Goal: Task Accomplishment & Management: Use online tool/utility

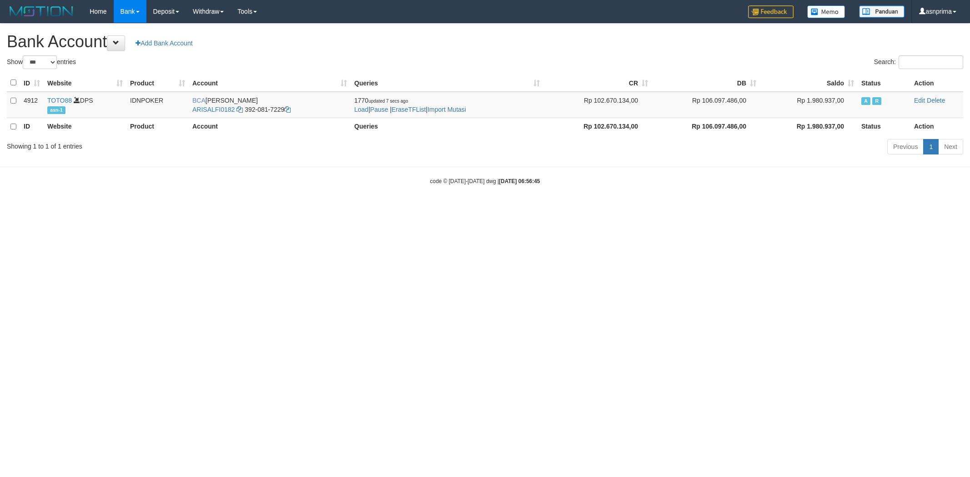
select select "***"
drag, startPoint x: 0, startPoint y: 0, endPoint x: 460, endPoint y: 107, distance: 472.1
click at [460, 107] on link "Import Mutasi" at bounding box center [446, 109] width 39 height 7
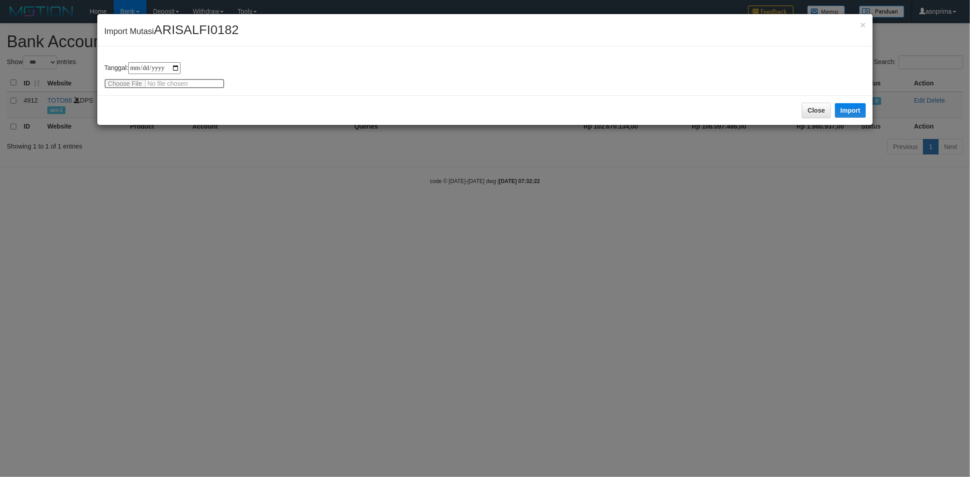
click at [170, 84] on input "file" at bounding box center [164, 84] width 121 height 10
type input "**********"
click at [844, 111] on button "Import" at bounding box center [850, 110] width 31 height 15
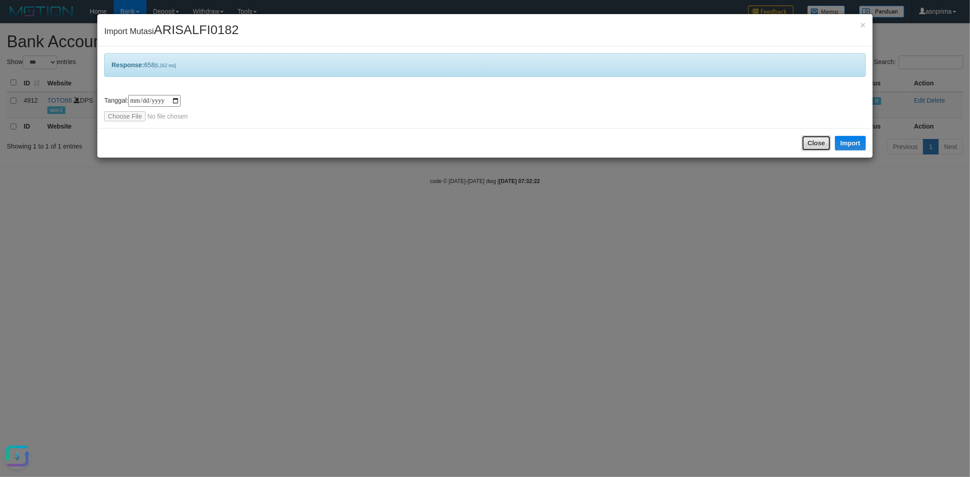
click at [812, 144] on button "Close" at bounding box center [816, 143] width 29 height 15
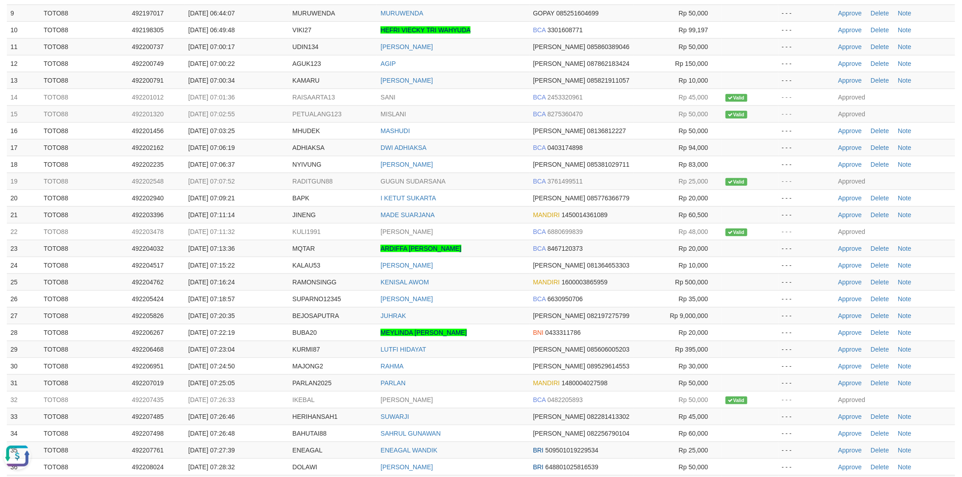
scroll to position [244, 0]
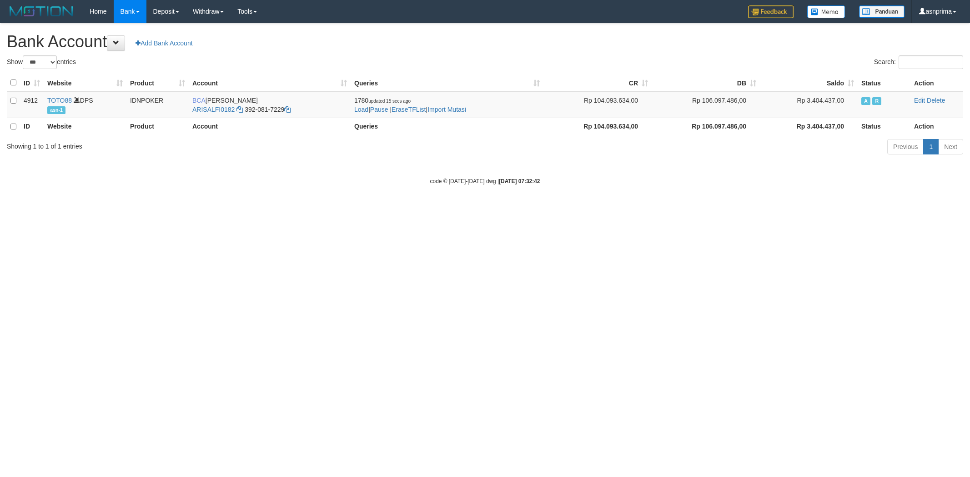
select select "***"
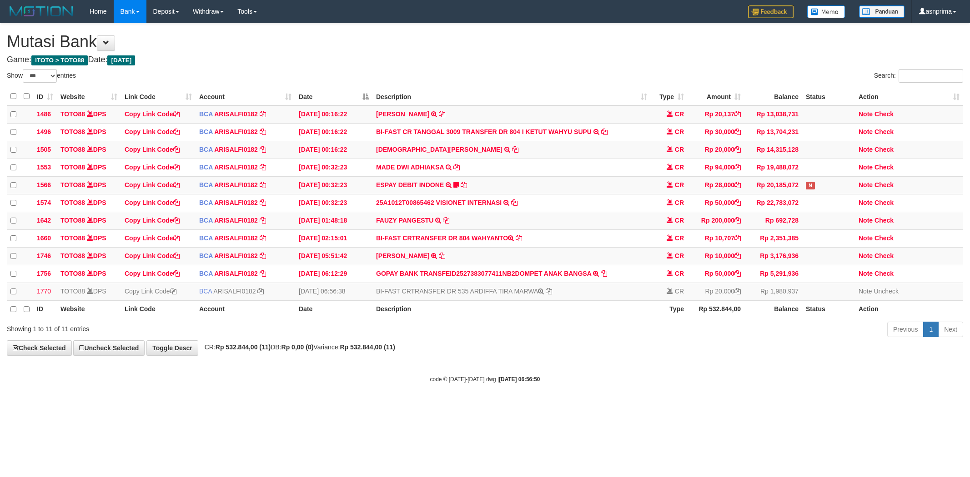
select select "***"
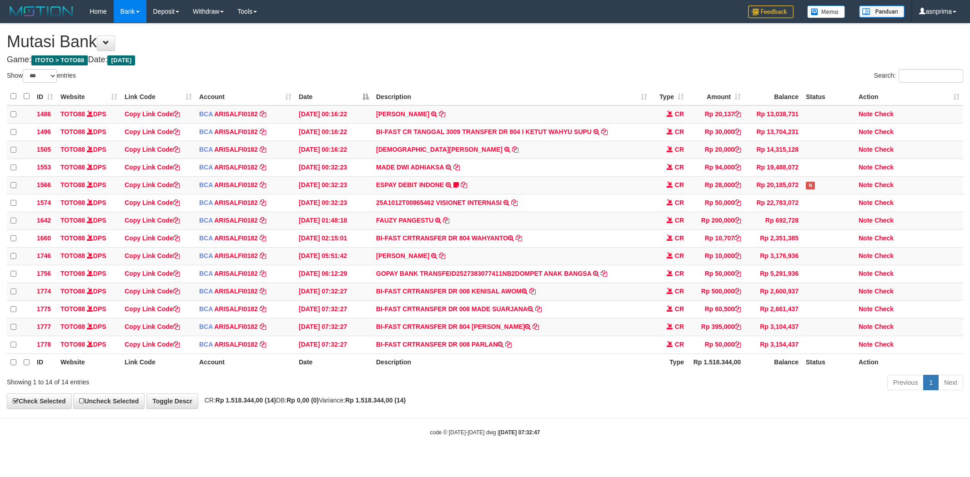
select select "***"
click at [487, 353] on td "BI-FAST CRTRANSFER DR 008 PARLAN" at bounding box center [511, 345] width 278 height 18
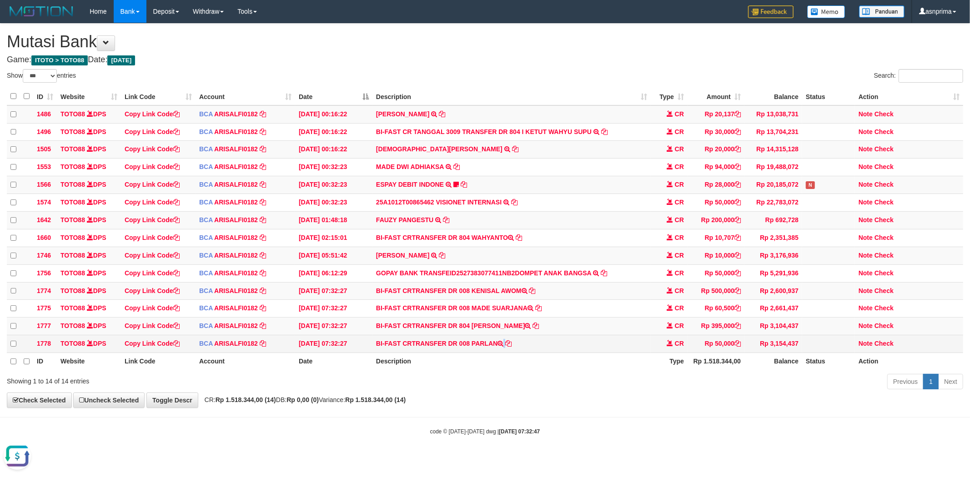
click at [490, 353] on td "BI-FAST CRTRANSFER DR 008 PARLAN" at bounding box center [511, 345] width 278 height 18
copy td "PARLAN"
drag, startPoint x: 883, startPoint y: 357, endPoint x: 668, endPoint y: 343, distance: 215.1
click at [883, 347] on link "Check" at bounding box center [883, 343] width 19 height 7
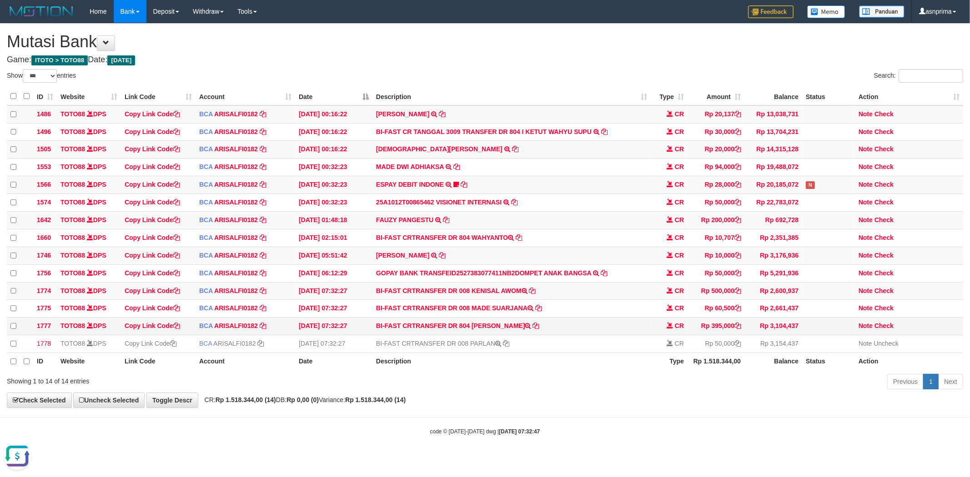
click at [489, 335] on td "BI-FAST CRTRANSFER DR 804 LUTFI HIDAYAT" at bounding box center [511, 327] width 278 height 18
drag, startPoint x: 489, startPoint y: 335, endPoint x: 493, endPoint y: 336, distance: 4.6
click at [493, 336] on td "BI-FAST CRTRANSFER DR 804 LUTFI HIDAYAT" at bounding box center [511, 327] width 278 height 18
click at [483, 336] on td "BI-FAST CRTRANSFER DR 804 LUTFI HIDAYAT" at bounding box center [511, 327] width 278 height 18
drag, startPoint x: 483, startPoint y: 337, endPoint x: 496, endPoint y: 335, distance: 12.9
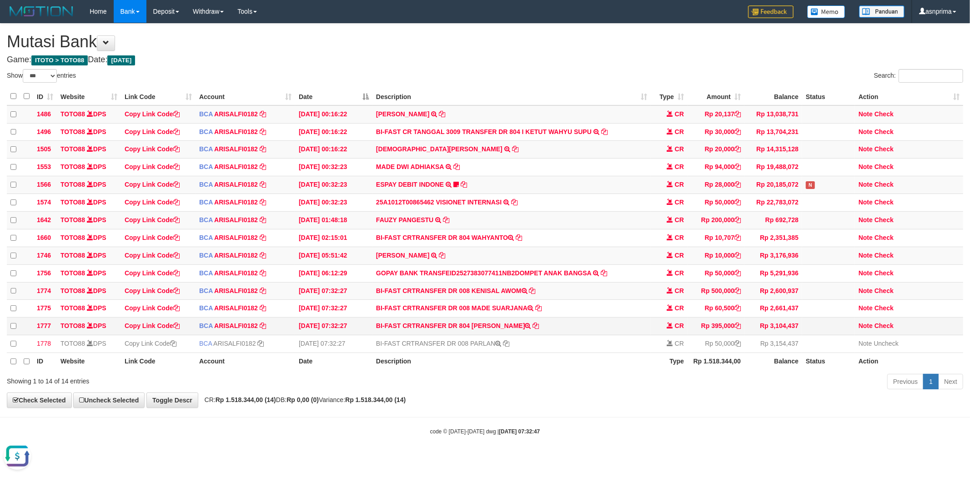
click at [496, 335] on td "BI-FAST CRTRANSFER DR 804 LUTFI HIDAYAT" at bounding box center [511, 327] width 278 height 18
copy td "LUTFI HIDAYAT"
click at [884, 330] on link "Check" at bounding box center [883, 325] width 19 height 7
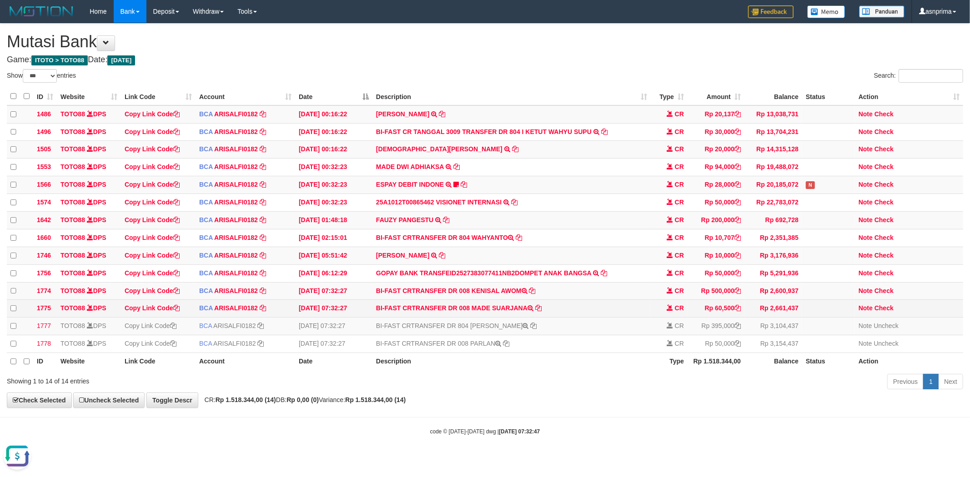
click at [482, 316] on td "BI-FAST CRTRANSFER DR 008 MADE SUARJANA" at bounding box center [511, 309] width 278 height 18
drag, startPoint x: 482, startPoint y: 316, endPoint x: 494, endPoint y: 316, distance: 11.4
click at [494, 316] on td "BI-FAST CRTRANSFER DR 008 MADE SUARJANA" at bounding box center [511, 309] width 278 height 18
copy td "MADE SUARJANA"
click at [885, 312] on link "Check" at bounding box center [883, 308] width 19 height 7
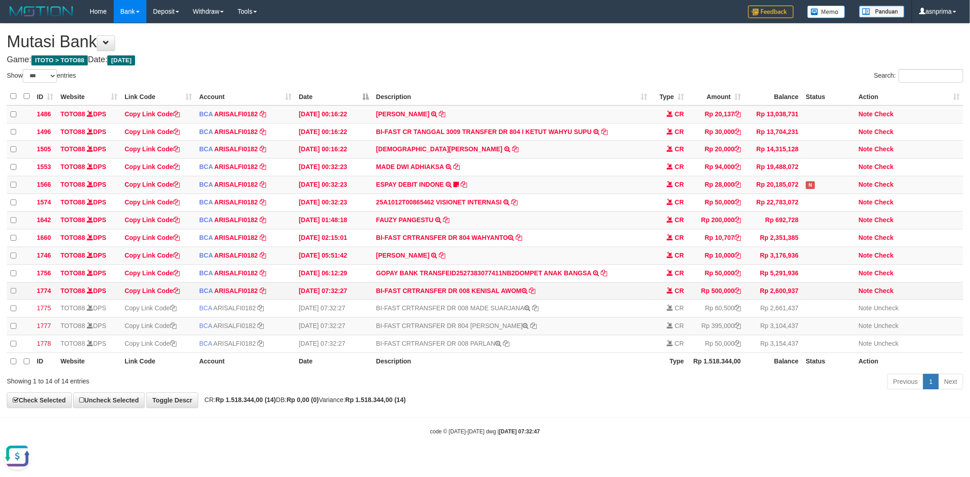
click at [492, 300] on td "BI-FAST CRTRANSFER DR 008 KENISAL AWOM" at bounding box center [511, 291] width 278 height 18
drag, startPoint x: 492, startPoint y: 300, endPoint x: 506, endPoint y: 299, distance: 13.7
click at [506, 299] on td "BI-FAST CRTRANSFER DR 008 KENISAL AWOM" at bounding box center [511, 291] width 278 height 18
copy td "KENISAL AWOM"
click at [892, 295] on link "Check" at bounding box center [883, 290] width 19 height 7
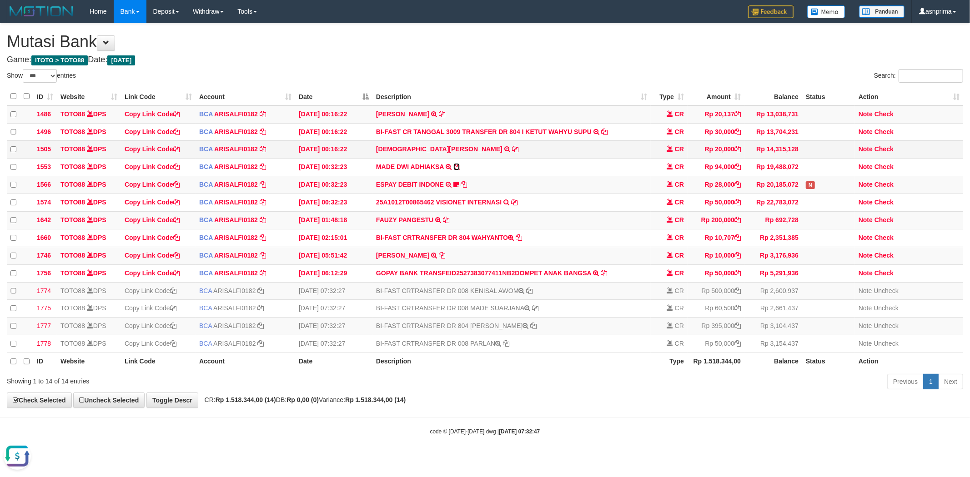
drag, startPoint x: 458, startPoint y: 169, endPoint x: 475, endPoint y: 155, distance: 21.9
click at [458, 169] on icon at bounding box center [456, 167] width 6 height 6
copy td "KENISAL AWOM"
click at [466, 186] on icon at bounding box center [464, 184] width 6 height 6
click at [458, 186] on icon at bounding box center [455, 184] width 5 height 6
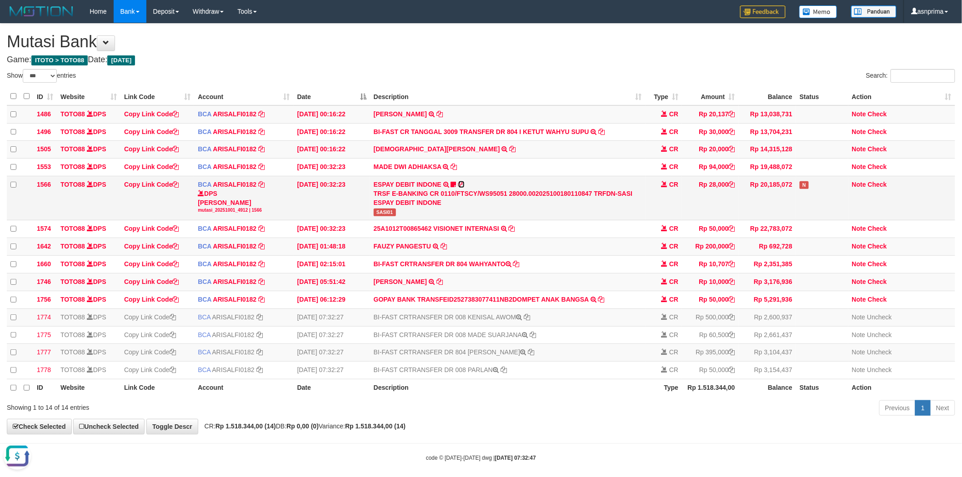
click at [462, 186] on icon at bounding box center [461, 184] width 6 height 6
click at [455, 169] on icon at bounding box center [454, 167] width 6 height 6
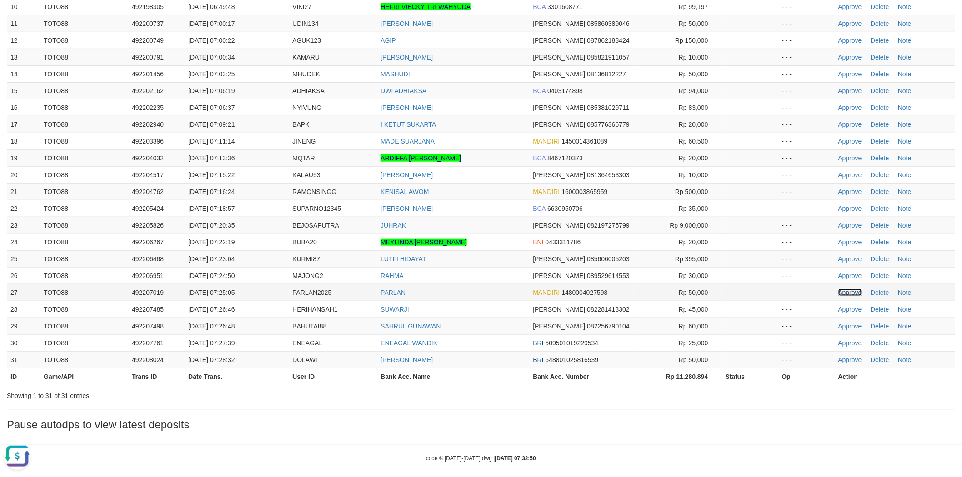
click at [842, 289] on link "Approve" at bounding box center [851, 292] width 24 height 7
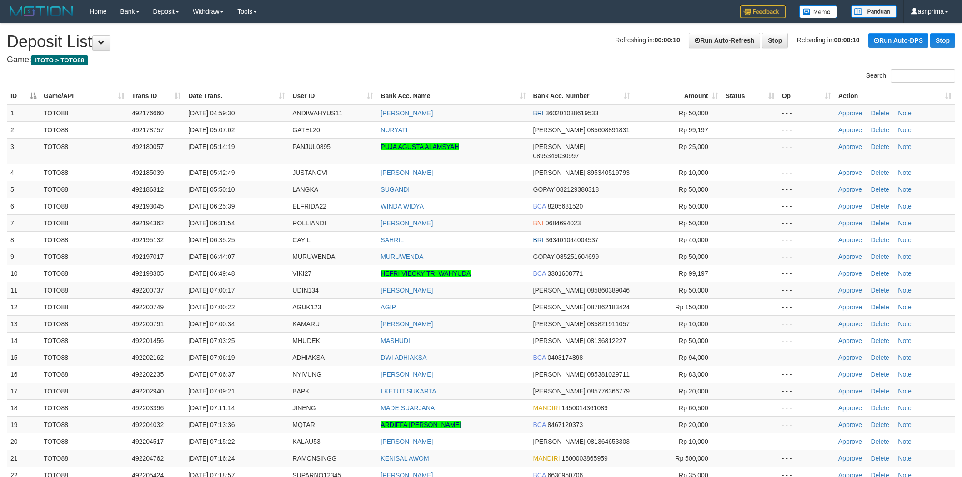
scroll to position [250, 0]
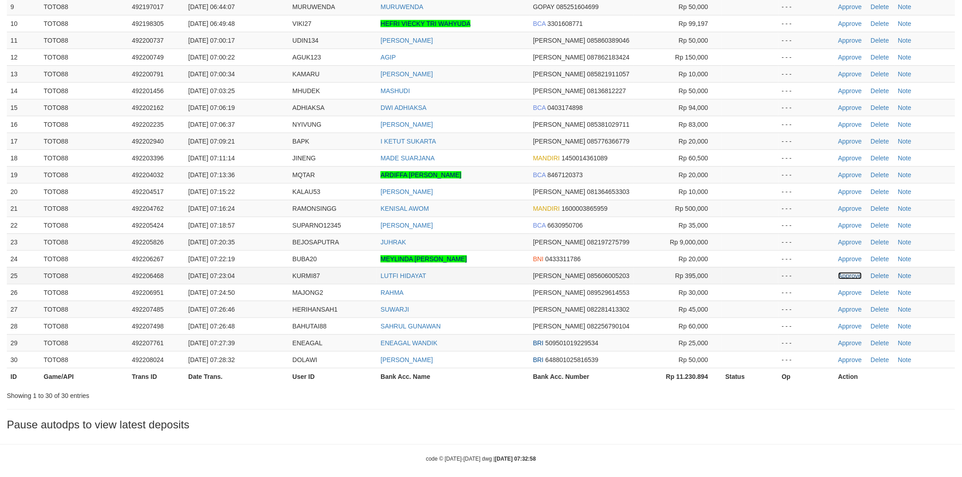
click at [839, 272] on link "Approve" at bounding box center [851, 275] width 24 height 7
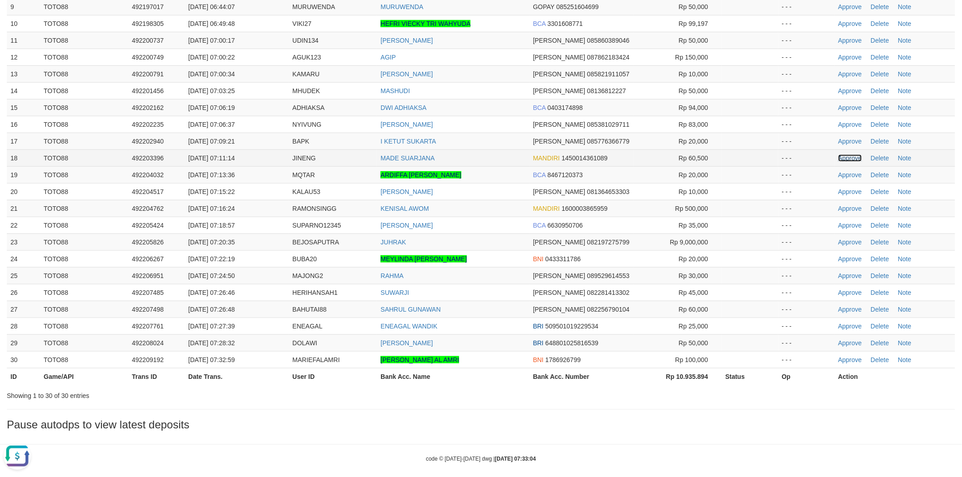
click at [844, 155] on link "Approve" at bounding box center [851, 158] width 24 height 7
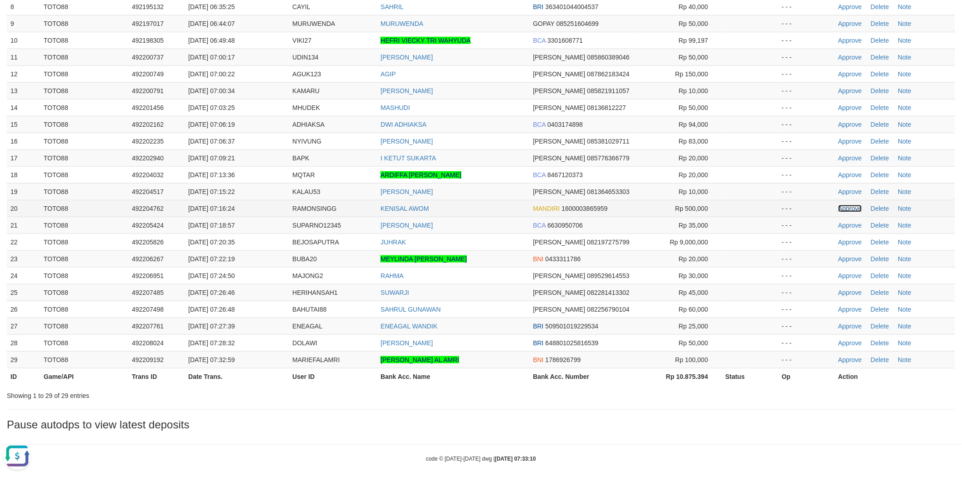
click at [839, 205] on link "Approve" at bounding box center [851, 208] width 24 height 7
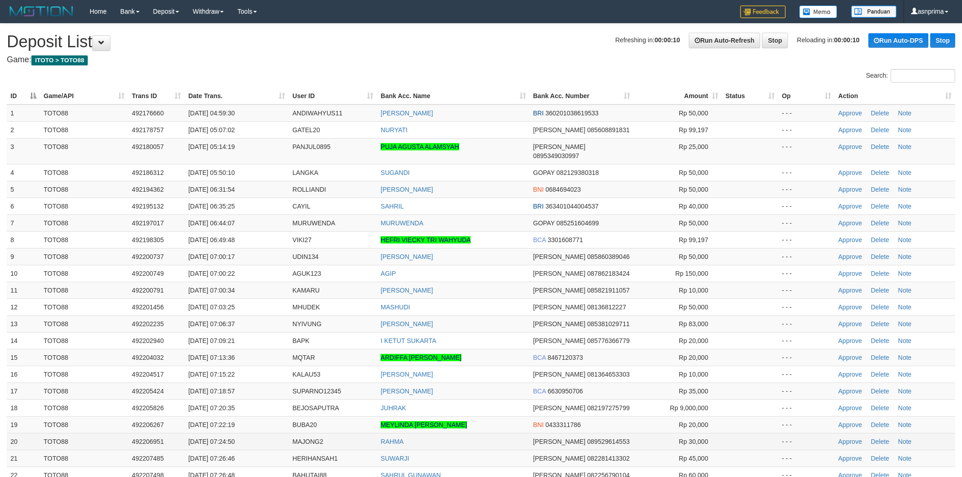
scroll to position [233, 0]
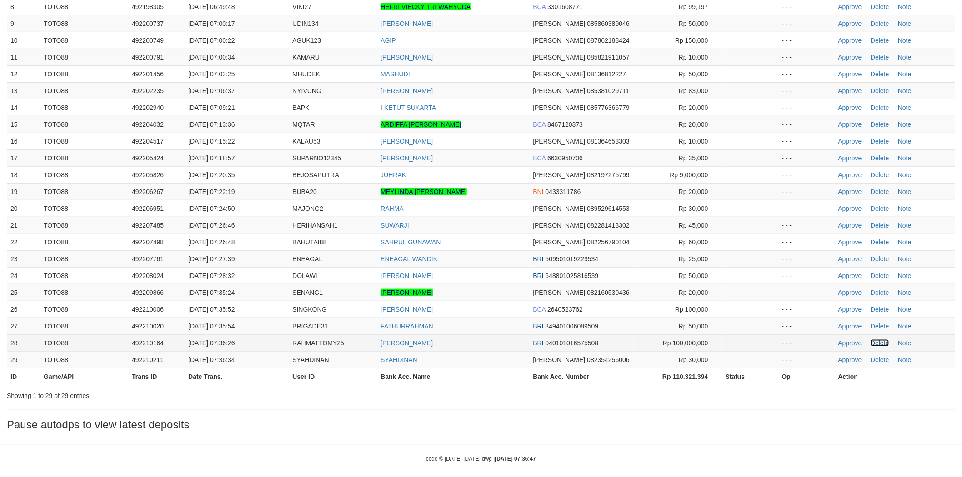
click at [888, 340] on link "Delete" at bounding box center [880, 343] width 18 height 7
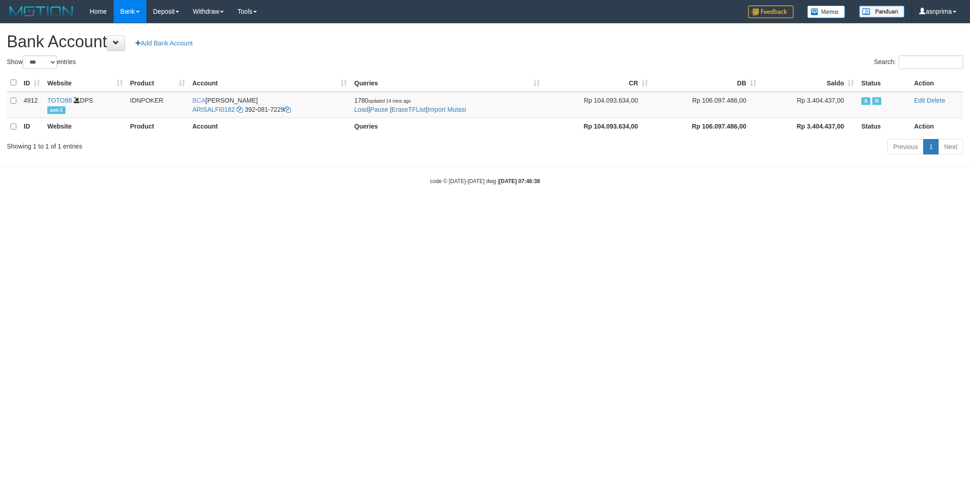
select select "***"
click at [444, 106] on link "Import Mutasi" at bounding box center [446, 109] width 39 height 7
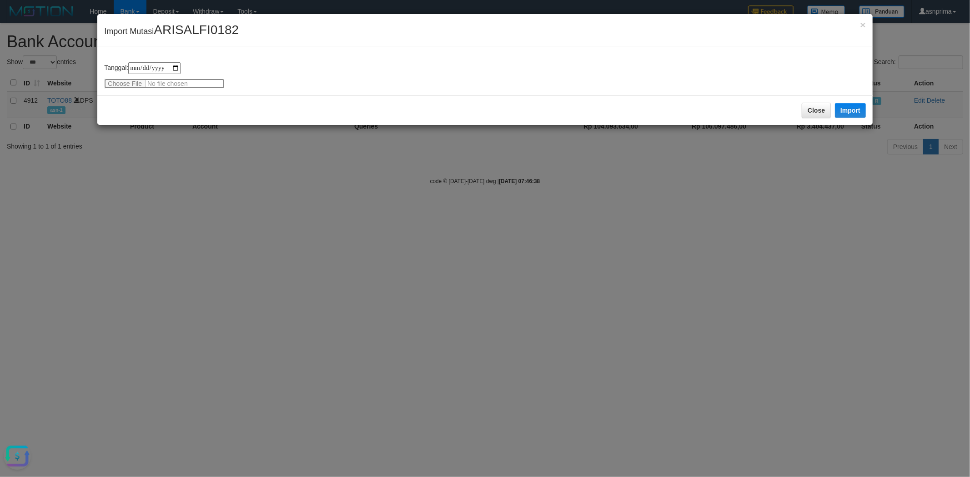
click at [157, 84] on input "file" at bounding box center [164, 84] width 121 height 10
type input "**********"
click at [226, 102] on div "Close Import" at bounding box center [484, 110] width 775 height 30
click at [859, 108] on button "Import" at bounding box center [850, 110] width 31 height 15
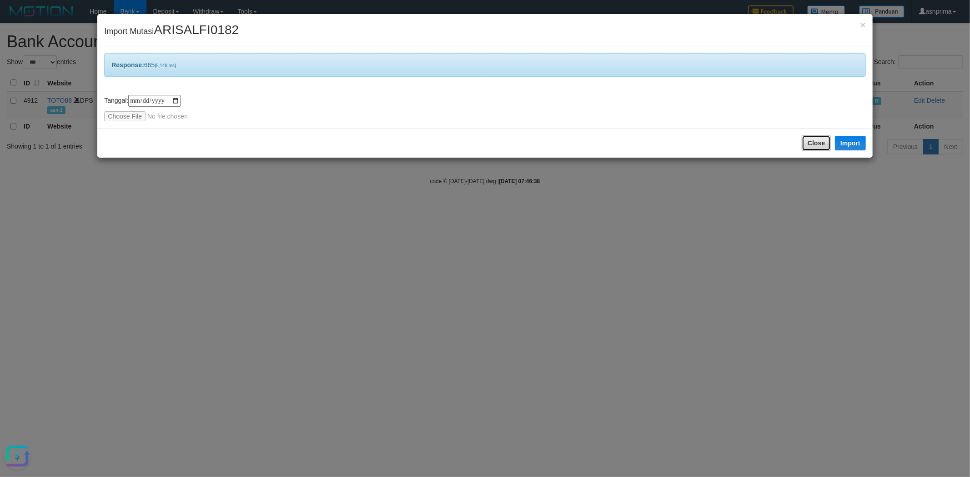
click at [813, 141] on button "Close" at bounding box center [816, 143] width 29 height 15
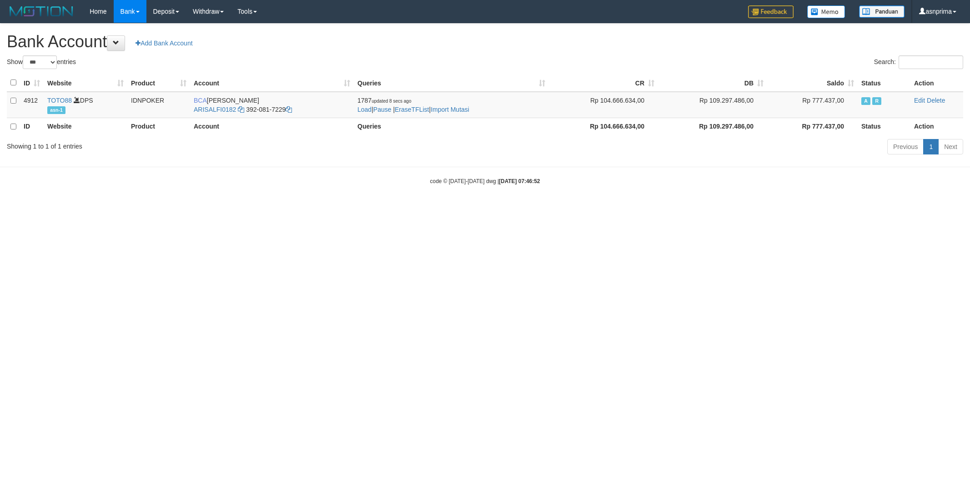
select select "***"
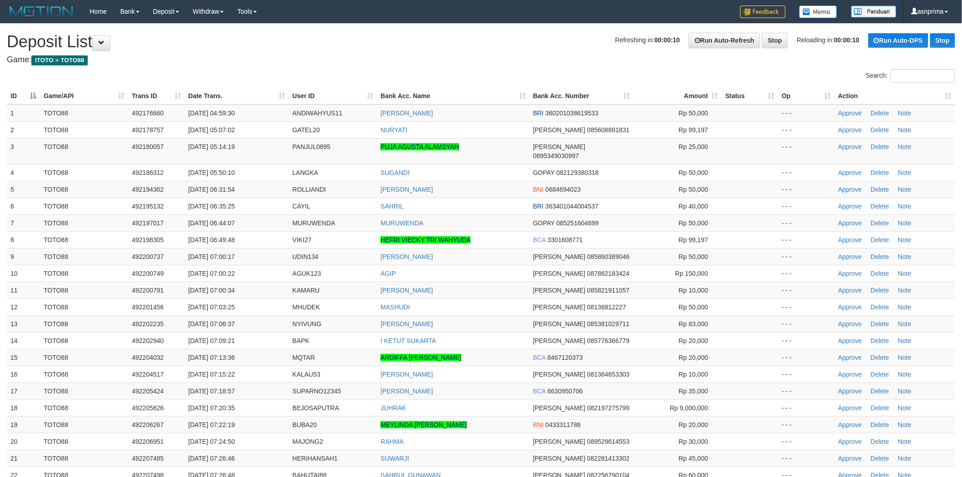
click at [937, 98] on th "Action" at bounding box center [895, 96] width 121 height 17
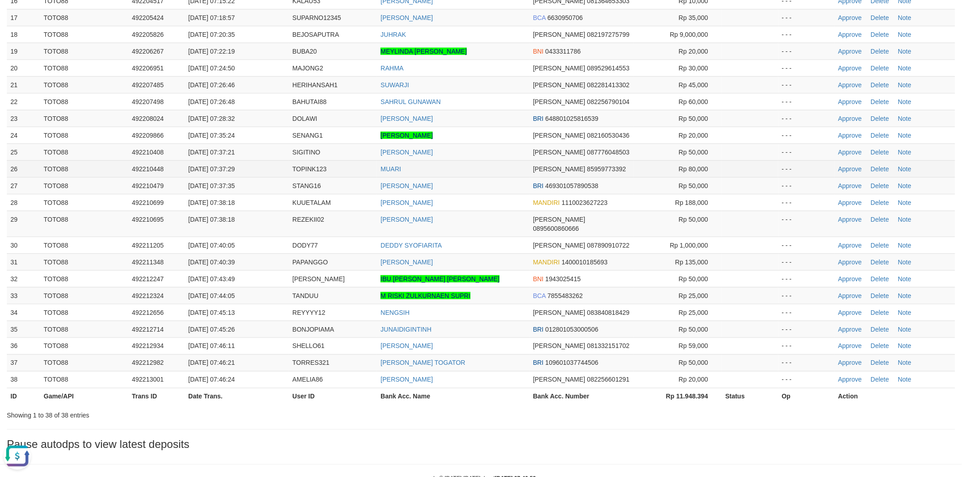
scroll to position [385, 0]
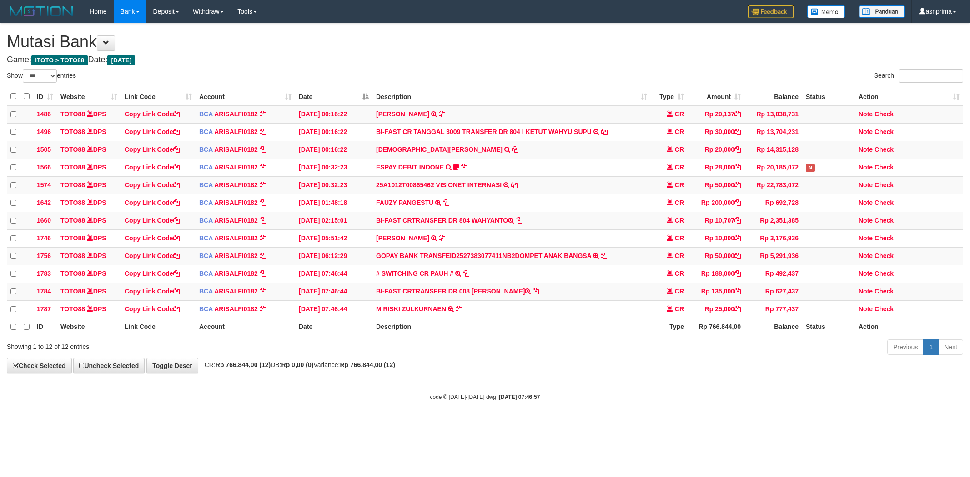
select select "***"
click at [458, 311] on icon at bounding box center [459, 308] width 6 height 6
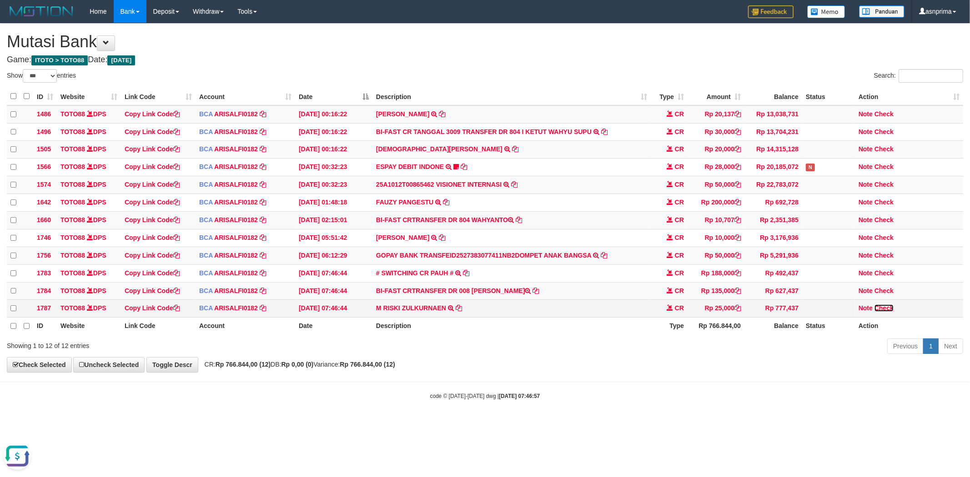
click at [882, 312] on link "Check" at bounding box center [883, 308] width 19 height 7
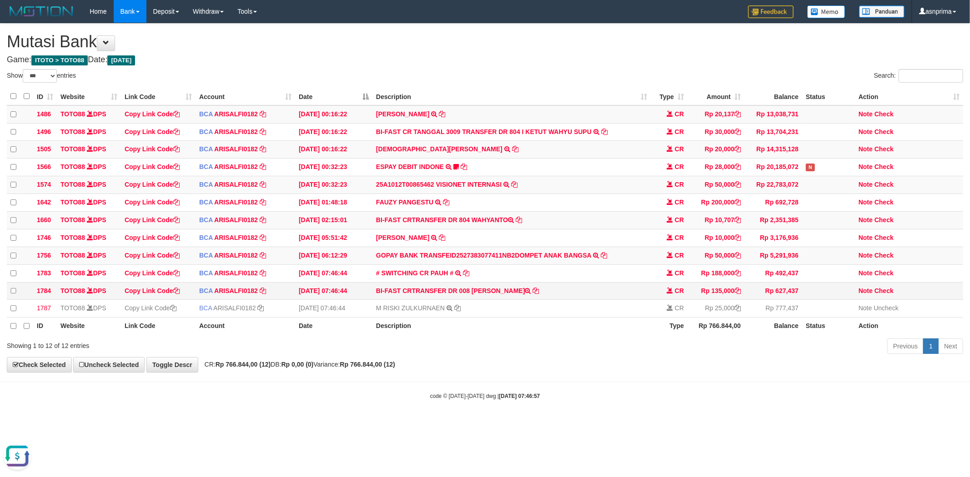
click at [492, 298] on td "BI-FAST CRTRANSFER DR 008 RIDWAN RASYID" at bounding box center [511, 291] width 278 height 18
drag, startPoint x: 492, startPoint y: 298, endPoint x: 510, endPoint y: 299, distance: 17.8
click at [510, 299] on td "BI-FAST CRTRANSFER DR 008 RIDWAN RASYID" at bounding box center [511, 291] width 278 height 18
copy td "RIDWAN RASYID"
click at [889, 295] on link "Check" at bounding box center [883, 290] width 19 height 7
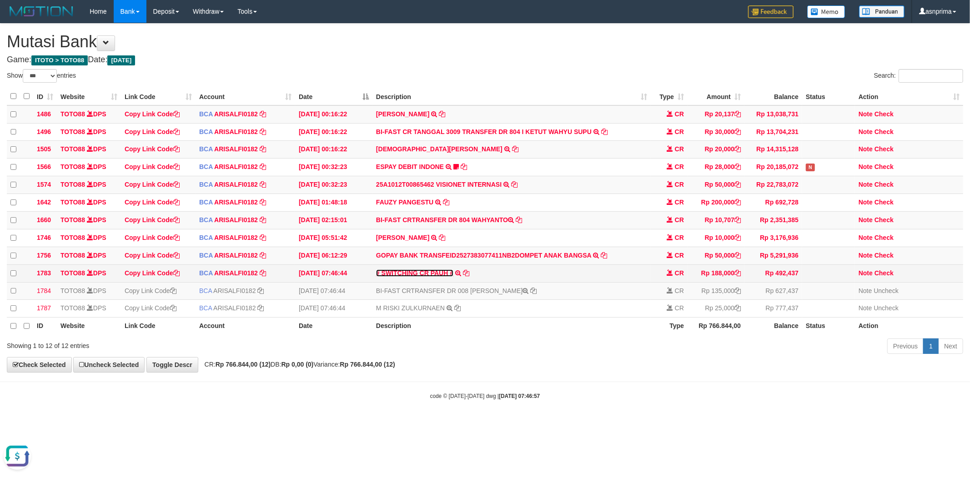
click at [424, 277] on link "# SWITCHING CR PAUH #" at bounding box center [414, 273] width 77 height 7
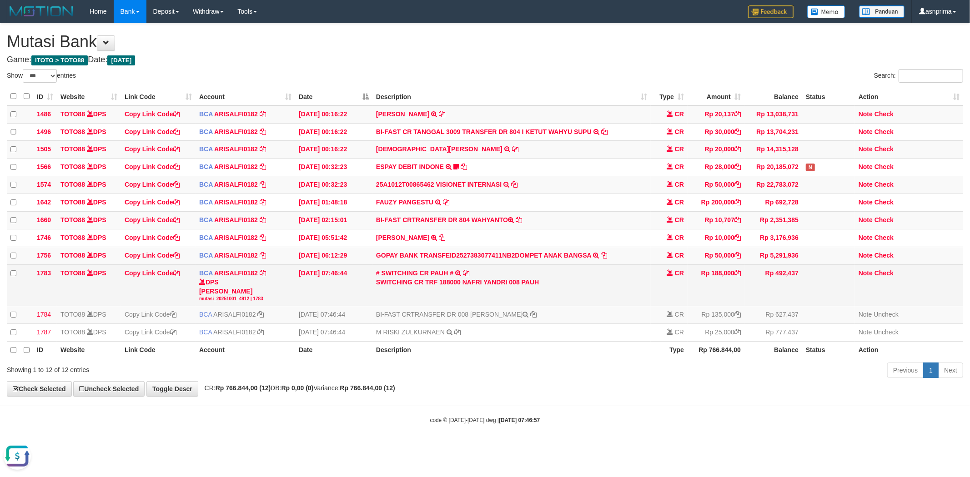
click at [467, 287] on div "SWITCHING CR TRF 188000 NAFRI YANDRI 008 PAUH" at bounding box center [511, 282] width 271 height 9
drag, startPoint x: 467, startPoint y: 288, endPoint x: 489, endPoint y: 288, distance: 22.3
click at [489, 287] on div "SWITCHING CR TRF 188000 NAFRI YANDRI 008 PAUH" at bounding box center [511, 282] width 271 height 9
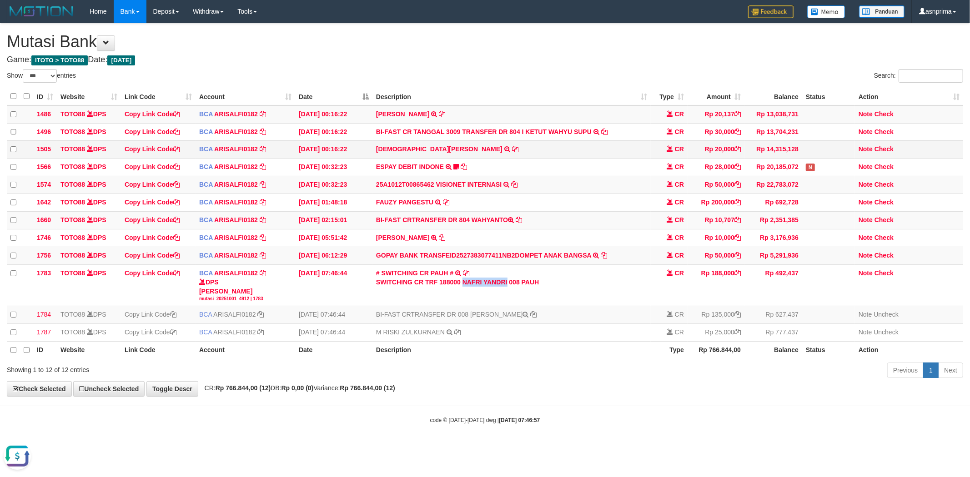
copy div "NAFRI YANDRI"
drag, startPoint x: 892, startPoint y: 278, endPoint x: 862, endPoint y: 265, distance: 32.6
click at [892, 277] on link "Check" at bounding box center [883, 273] width 19 height 7
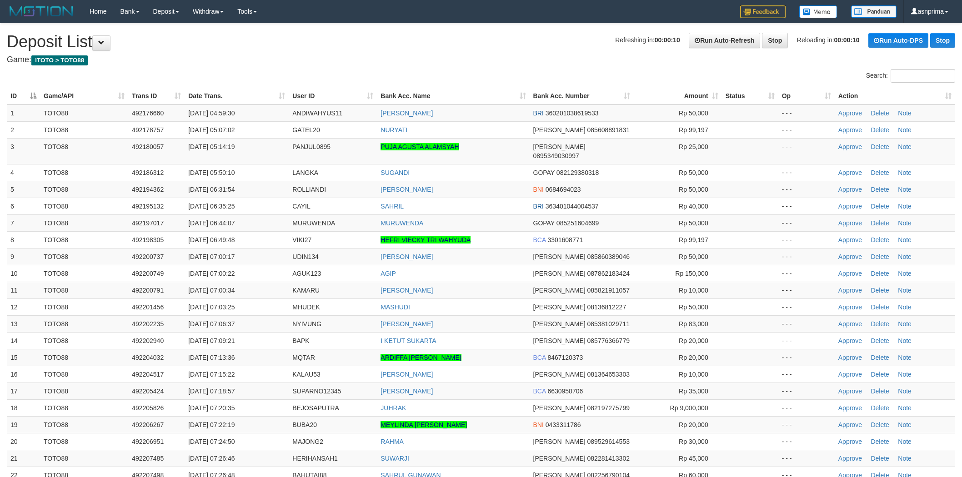
scroll to position [351, 0]
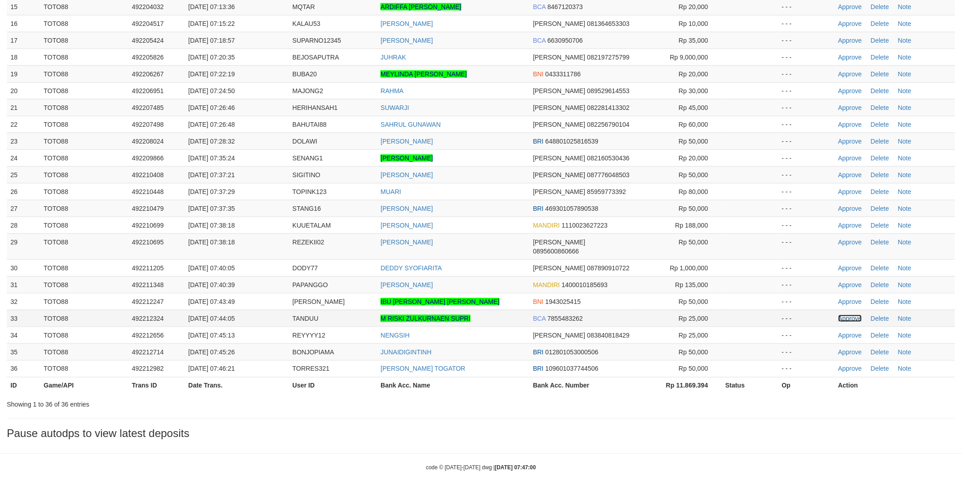
click at [848, 315] on link "Approve" at bounding box center [851, 318] width 24 height 7
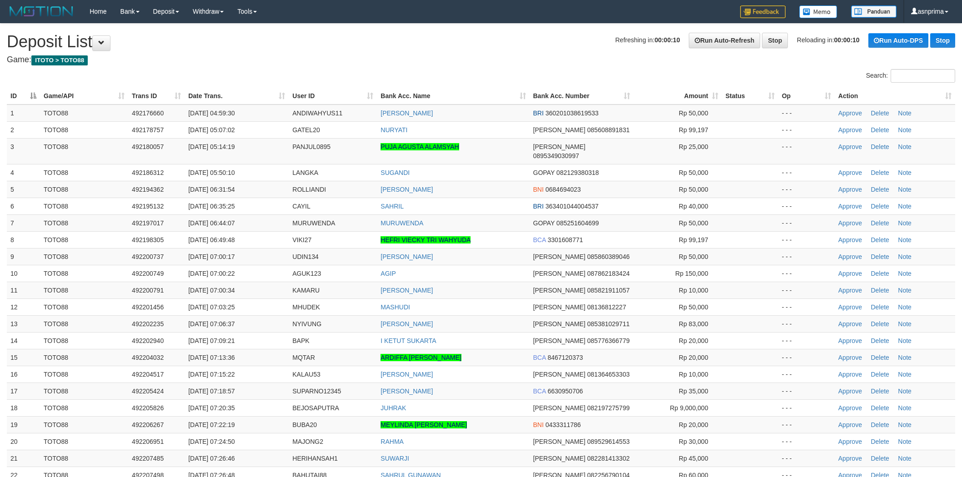
scroll to position [334, 0]
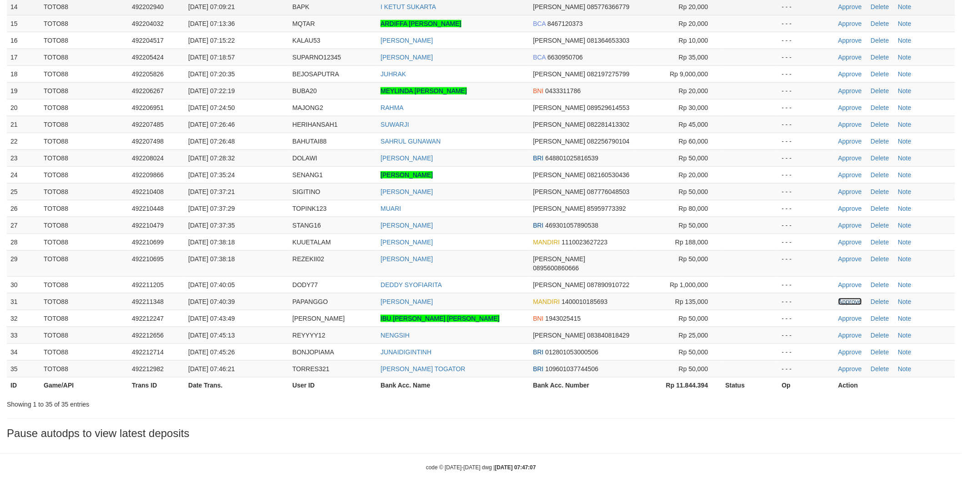
drag, startPoint x: 844, startPoint y: 281, endPoint x: 589, endPoint y: 3, distance: 377.5
click at [844, 298] on link "Approve" at bounding box center [851, 301] width 24 height 7
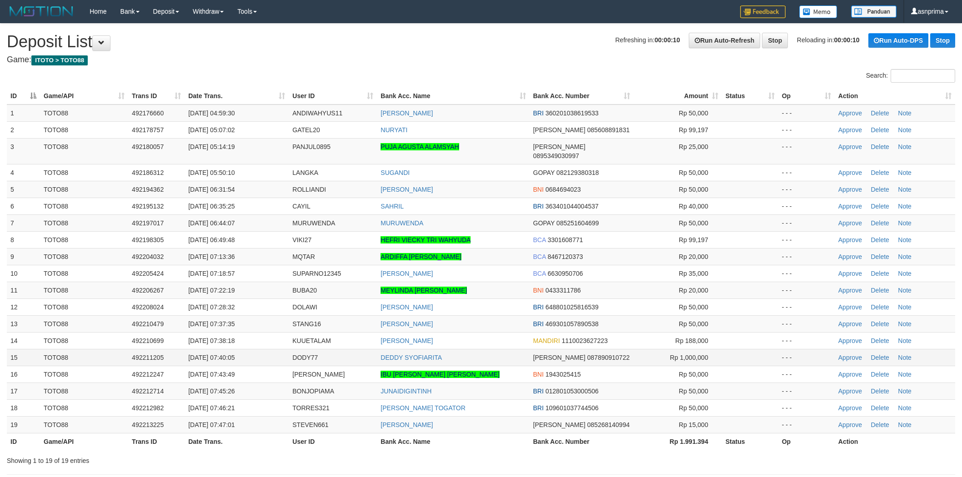
scroll to position [65, 0]
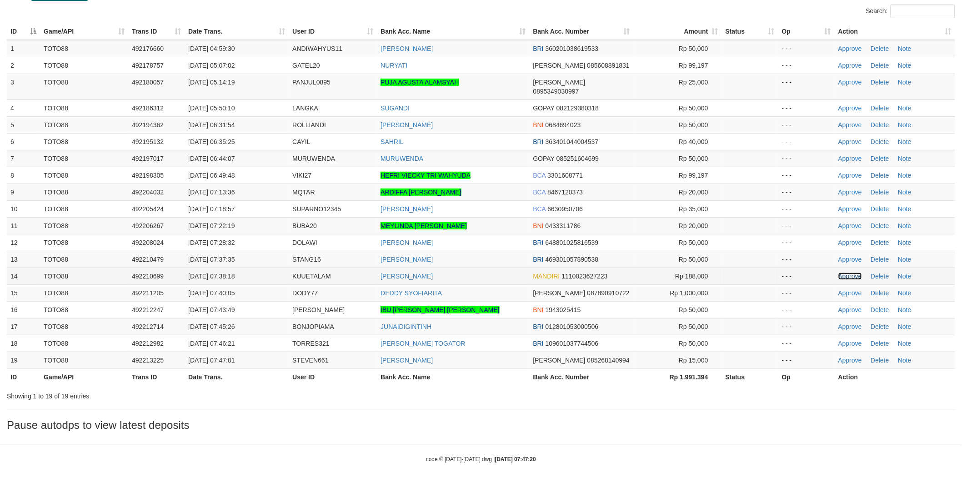
click at [846, 273] on link "Approve" at bounding box center [851, 276] width 24 height 7
